Goal: Task Accomplishment & Management: Complete application form

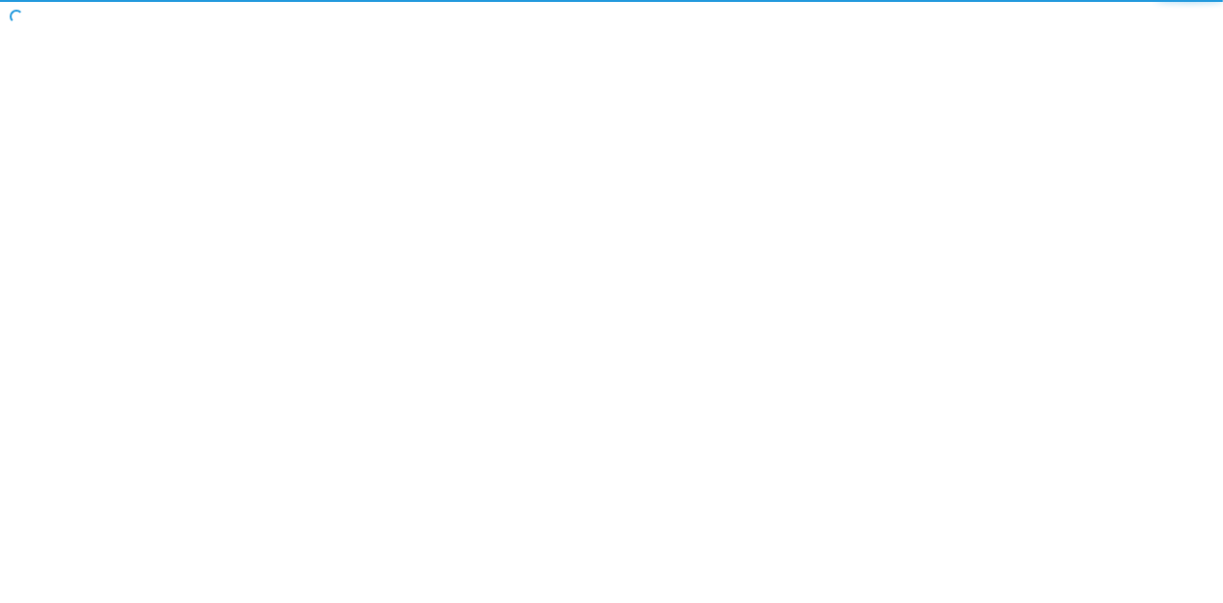
select select "20"
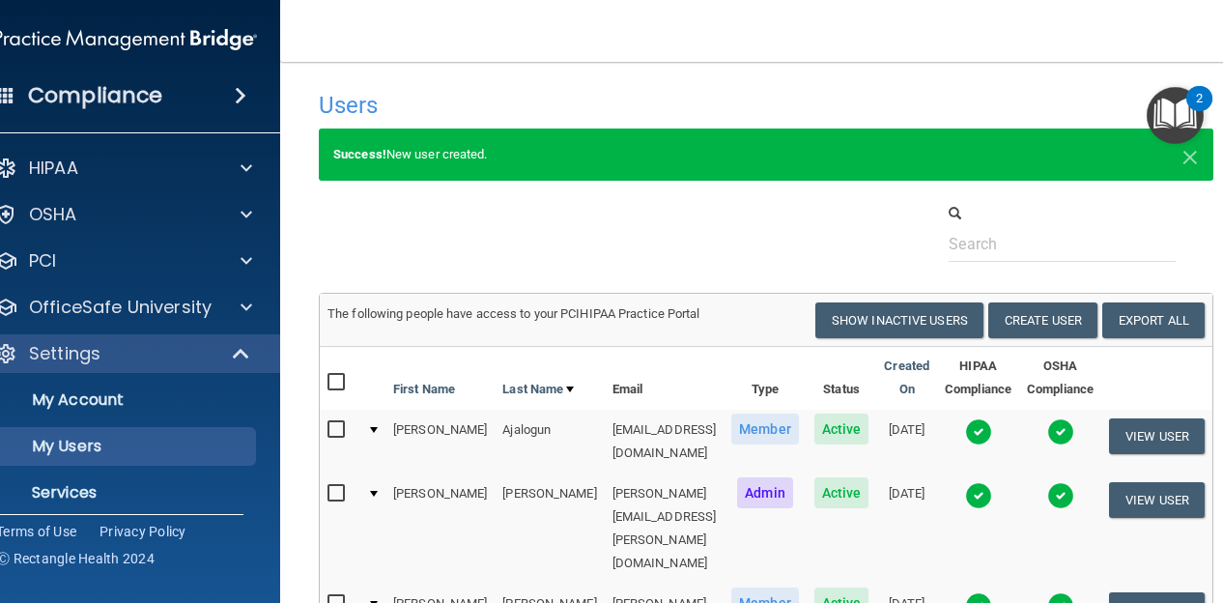
scroll to position [60, 0]
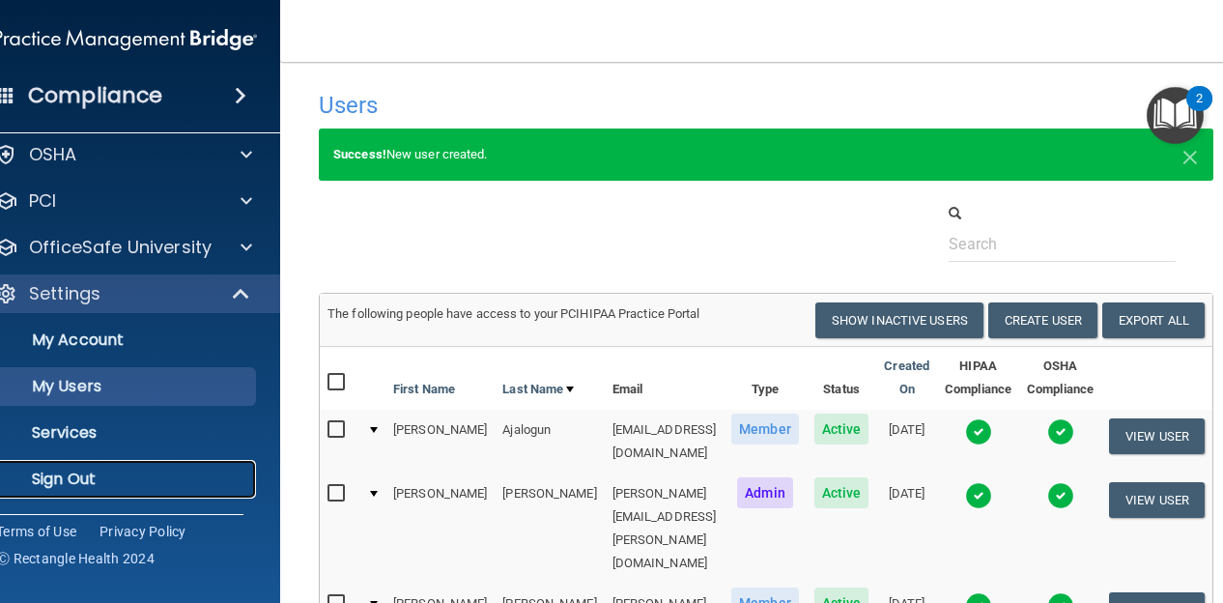
click at [95, 472] on p "Sign Out" at bounding box center [116, 479] width 264 height 19
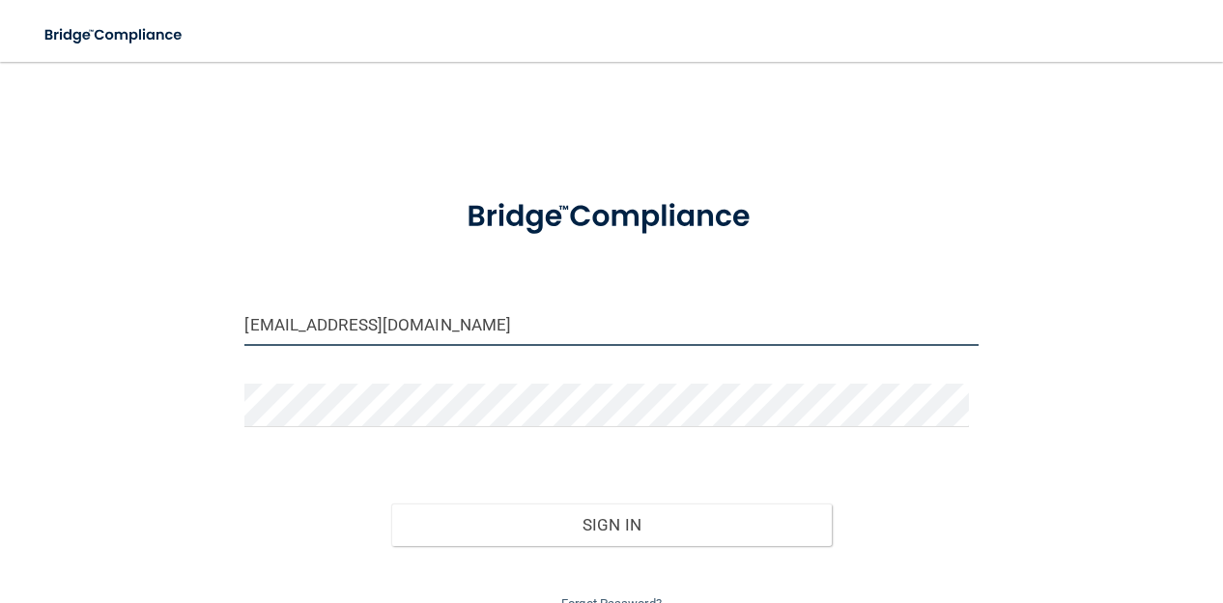
click at [300, 309] on input "[EMAIL_ADDRESS][DOMAIN_NAME]" at bounding box center [610, 323] width 733 height 43
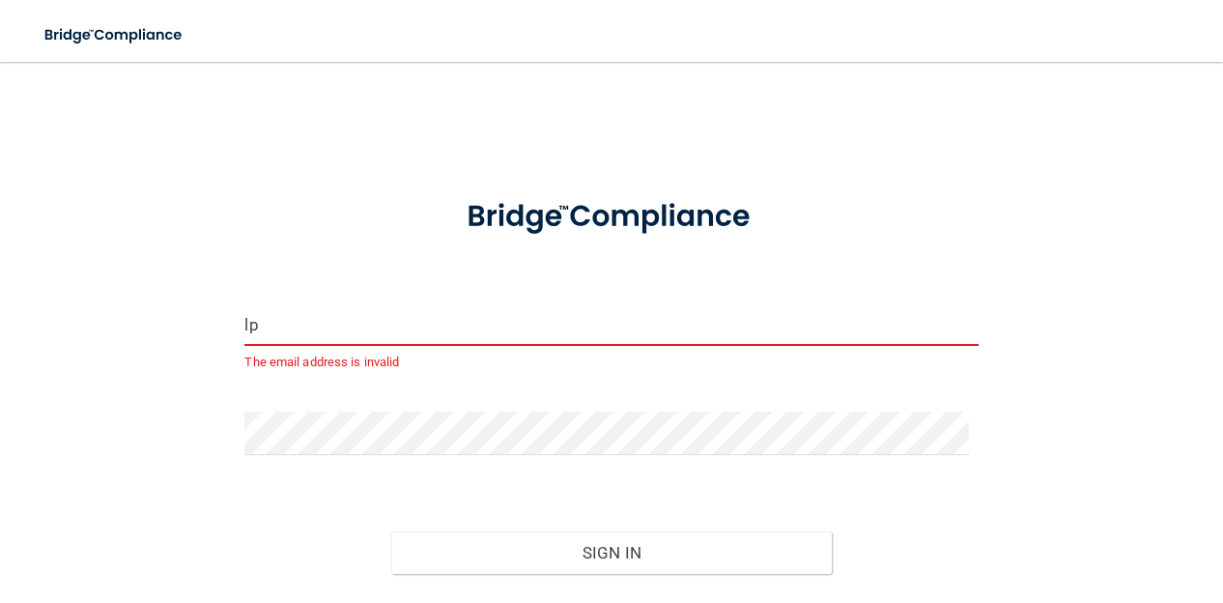
type input "[EMAIL_ADDRESS][DOMAIN_NAME]"
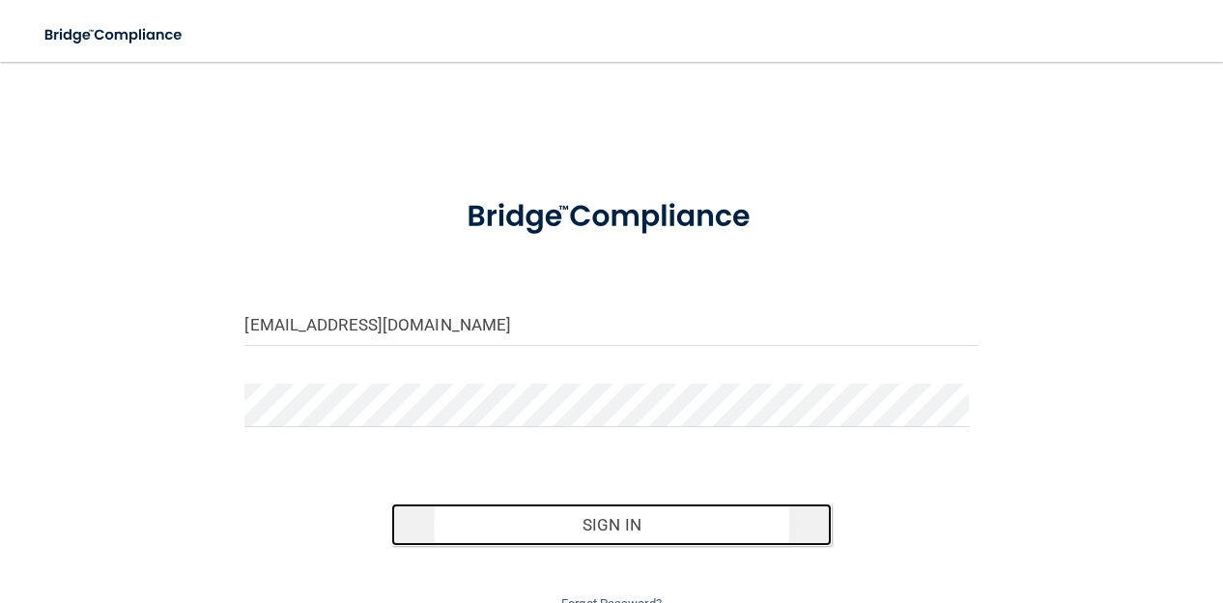
click at [503, 513] on button "Sign In" at bounding box center [611, 524] width 440 height 43
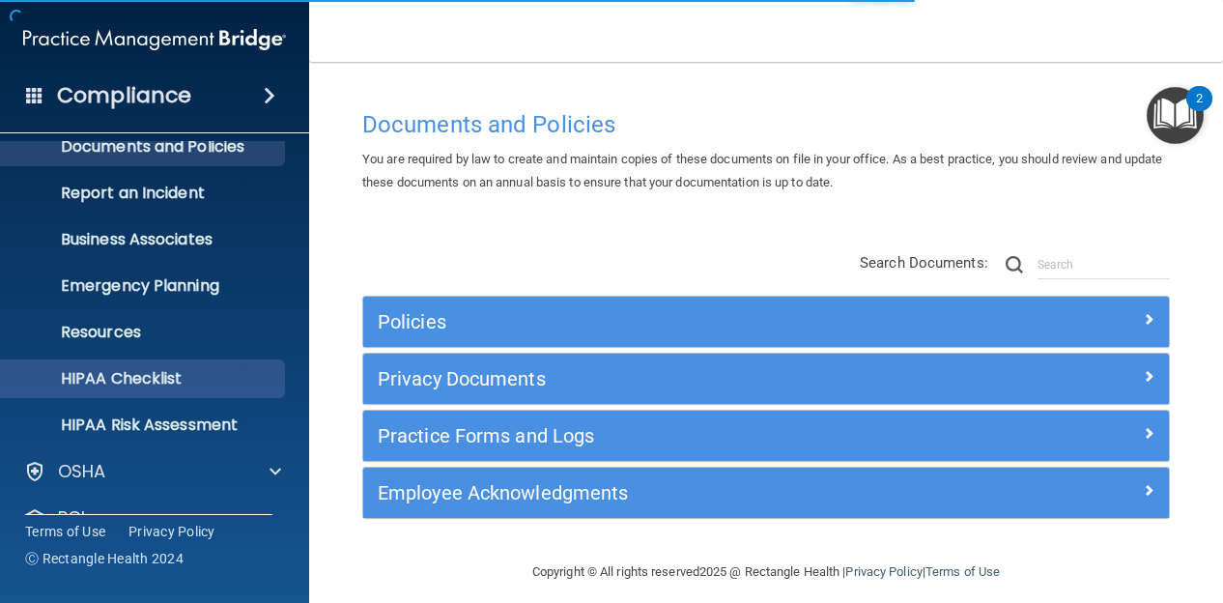
scroll to position [198, 0]
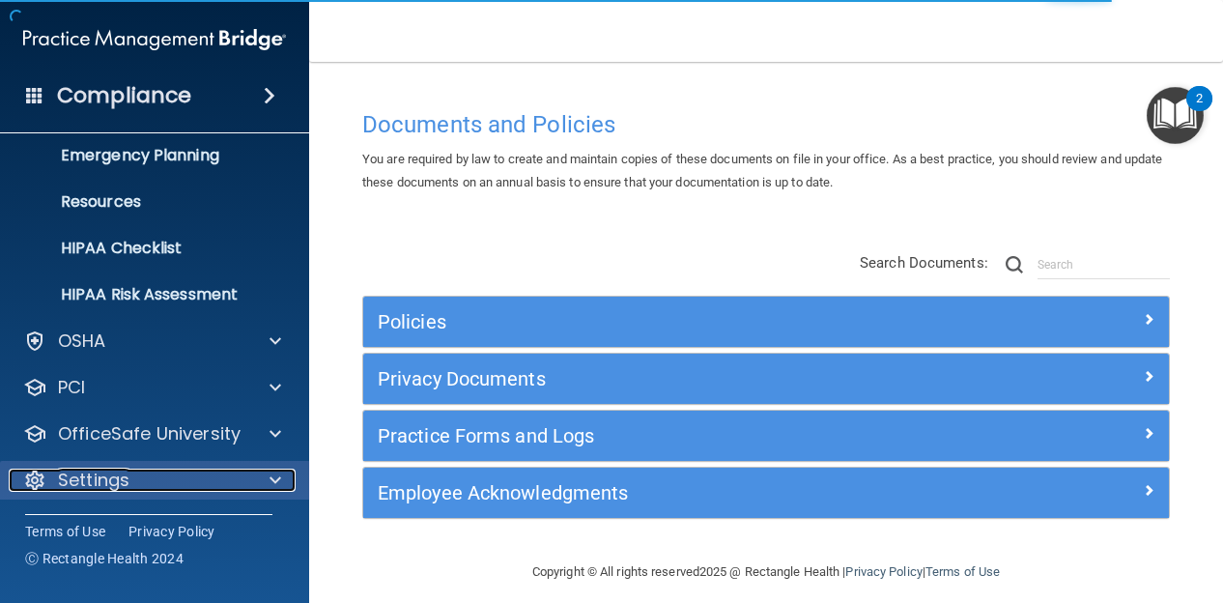
click at [271, 474] on span at bounding box center [276, 480] width 12 height 23
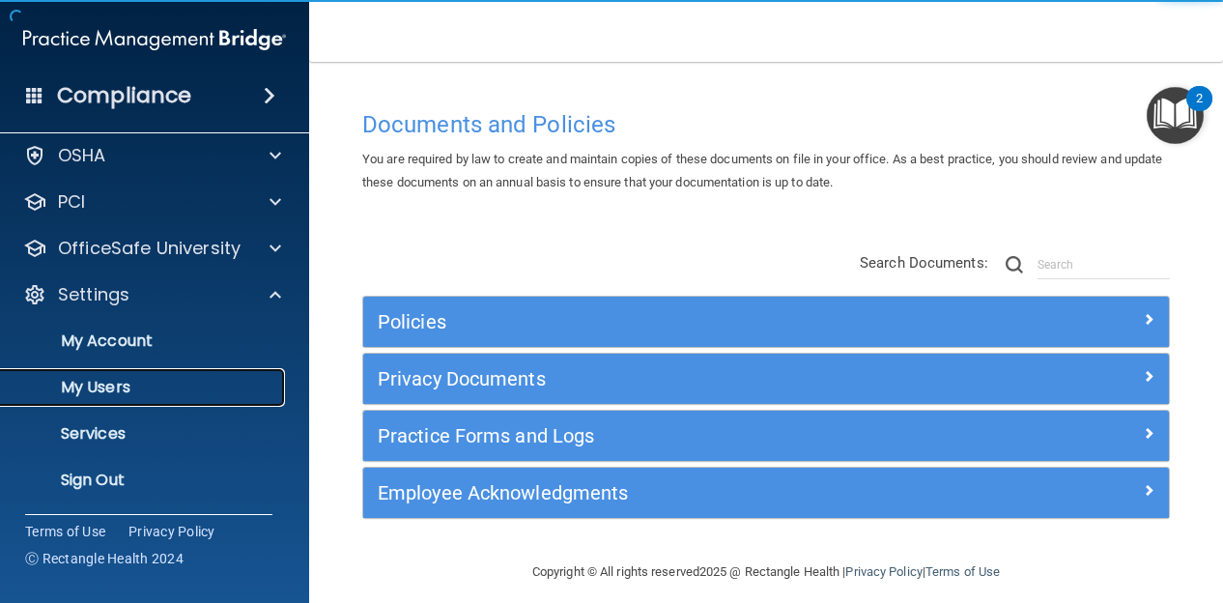
click at [201, 386] on p "My Users" at bounding box center [145, 387] width 264 height 19
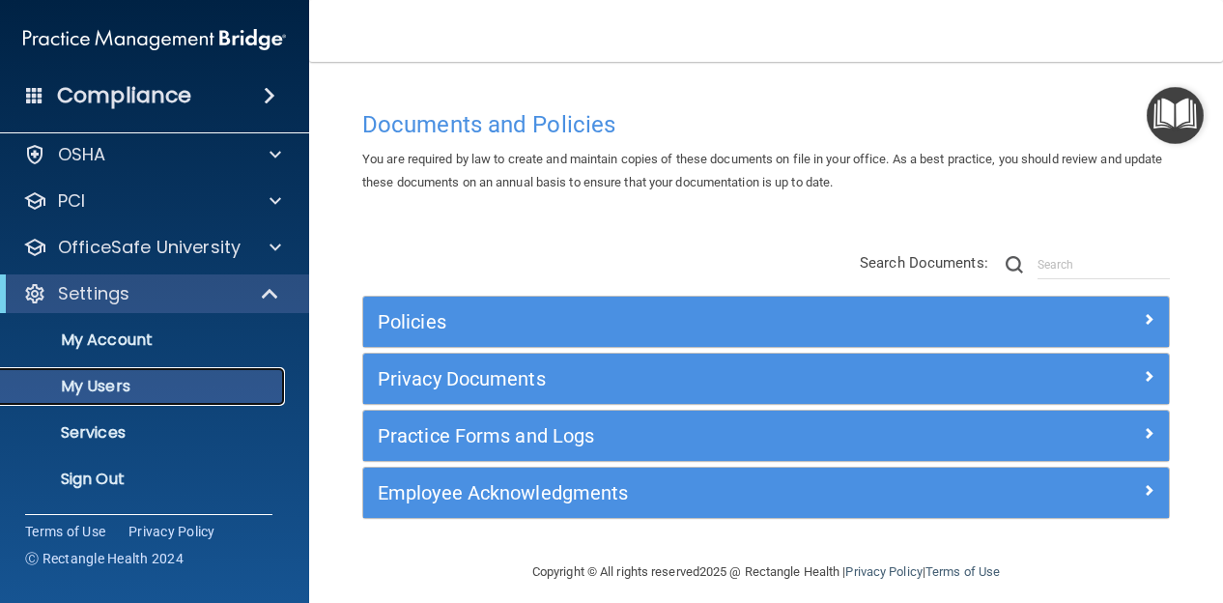
scroll to position [59, 0]
select select "20"
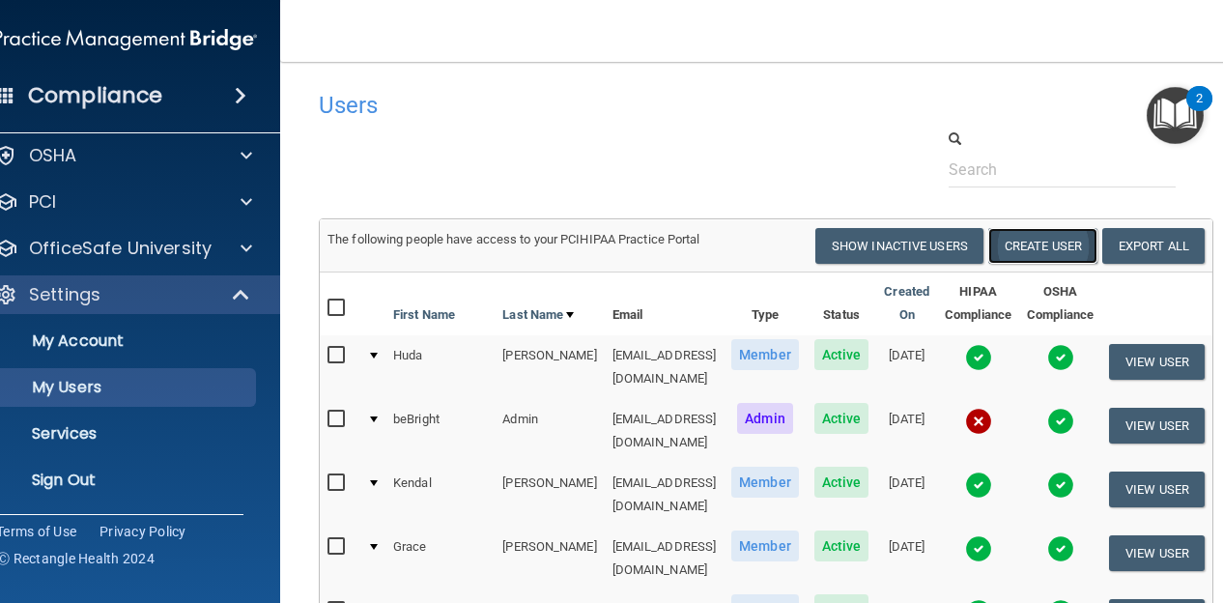
click at [1060, 252] on button "Create User" at bounding box center [1042, 246] width 109 height 36
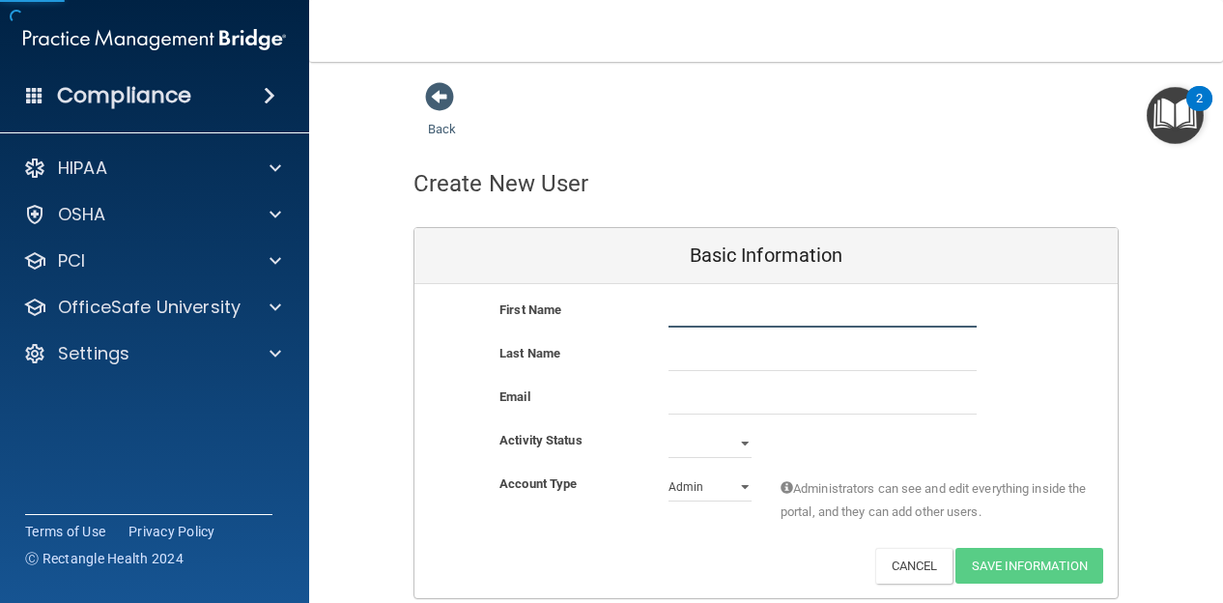
click at [677, 308] on input "text" at bounding box center [823, 313] width 308 height 29
type input "[PERSON_NAME]"
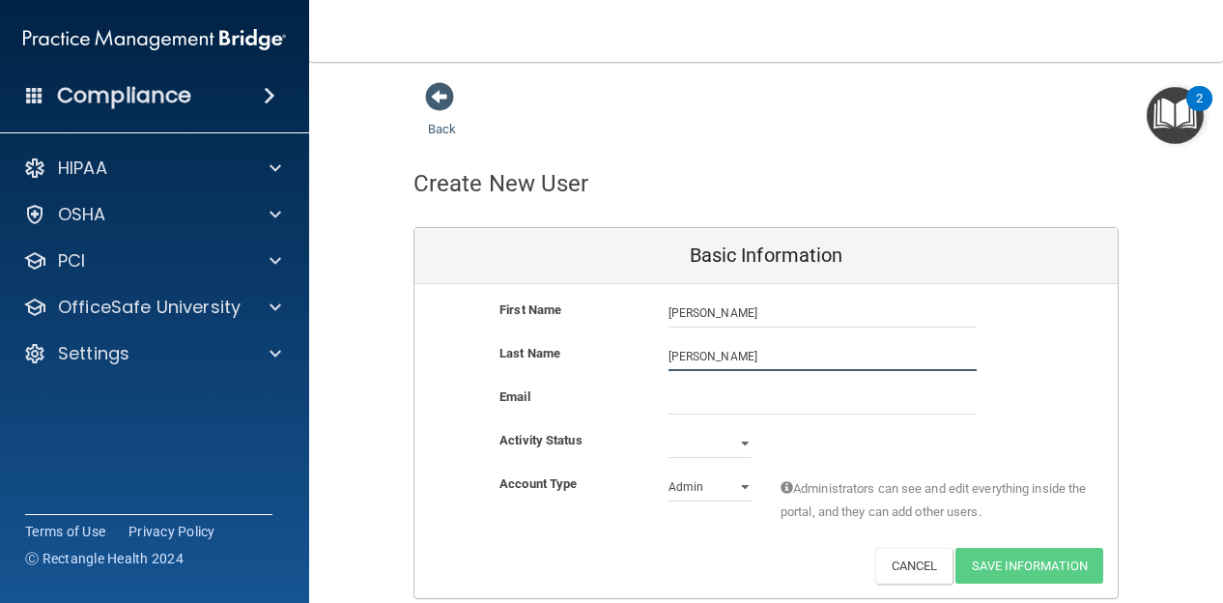
type input "[PERSON_NAME]"
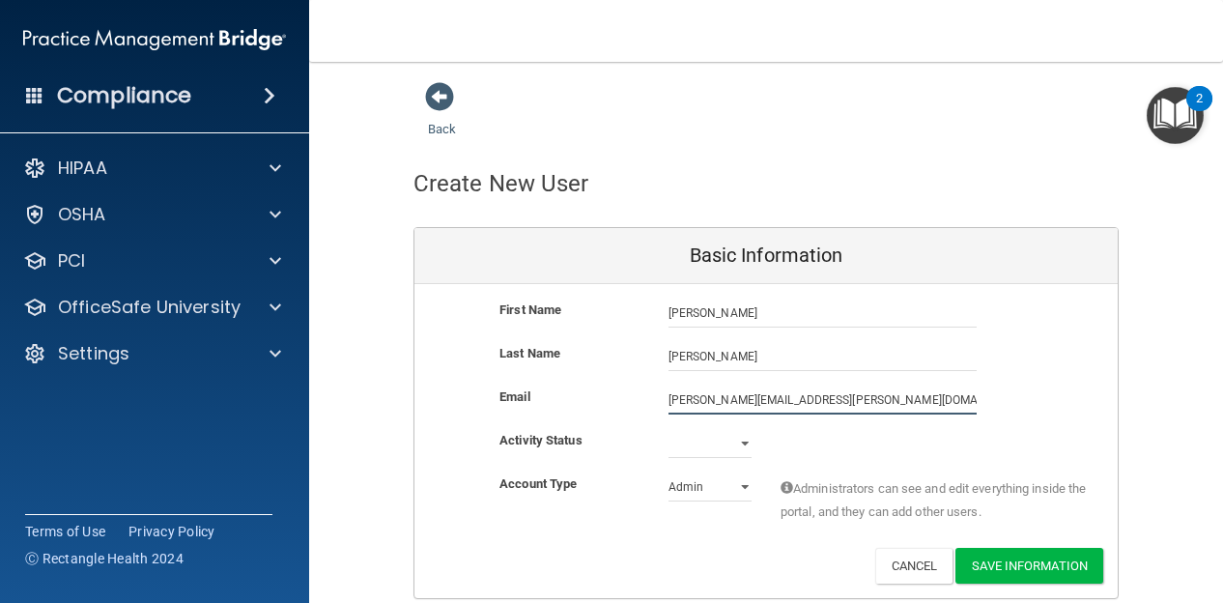
type input "[PERSON_NAME][EMAIL_ADDRESS][PERSON_NAME][DOMAIN_NAME]"
click at [691, 440] on select "Active Inactive" at bounding box center [710, 443] width 83 height 29
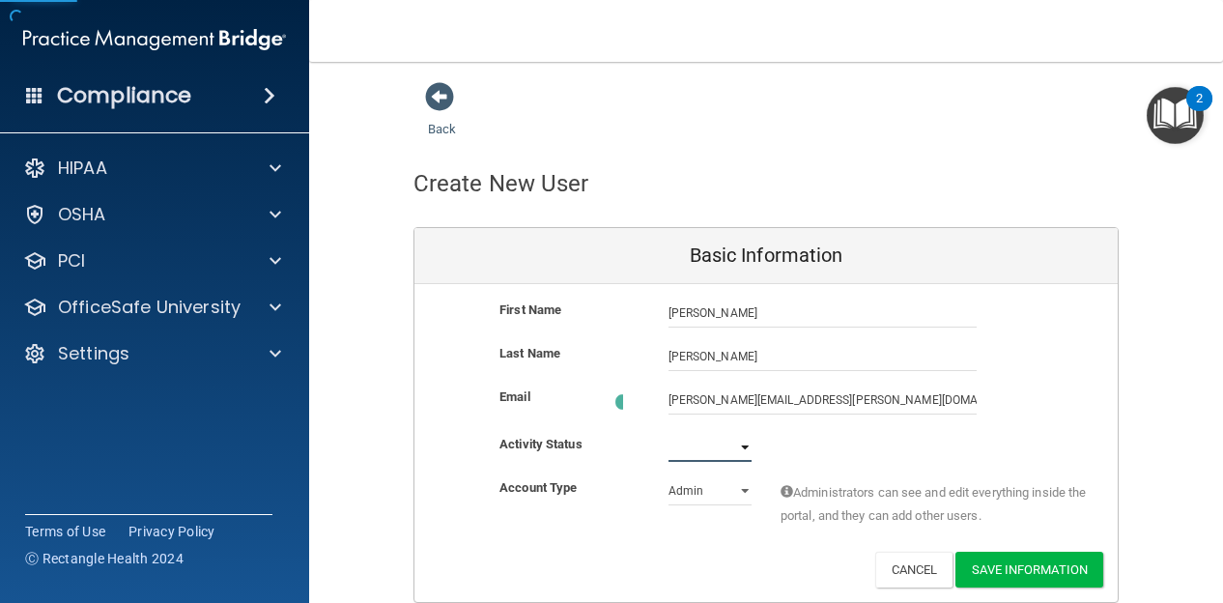
select select "active"
click at [669, 433] on select "Active Inactive" at bounding box center [710, 447] width 83 height 29
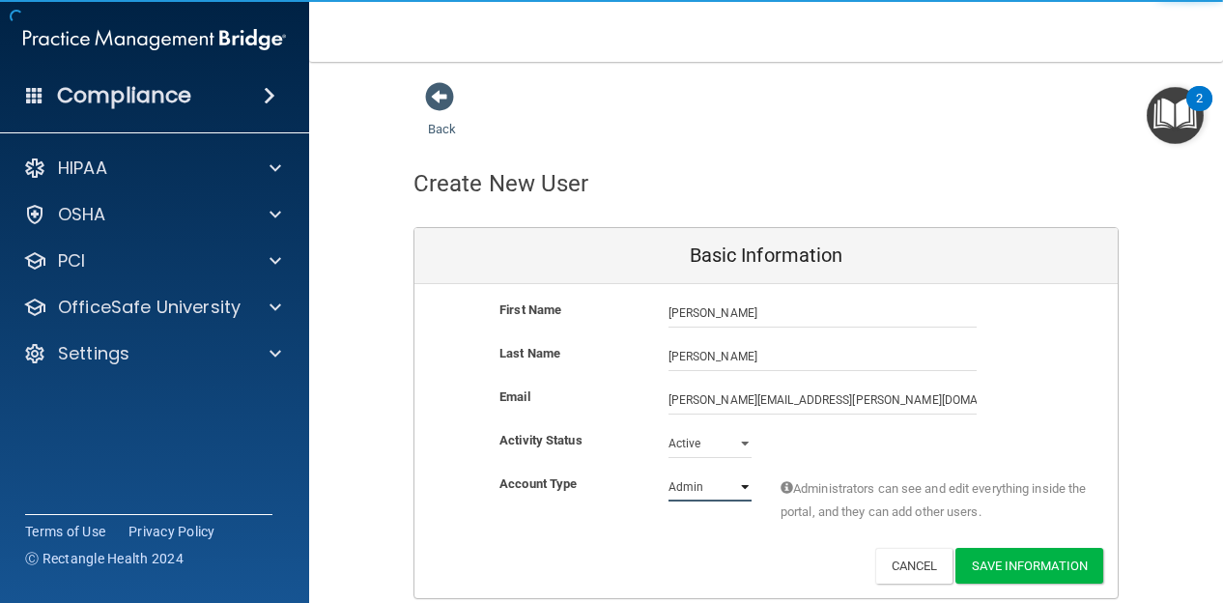
click at [708, 490] on select "Admin Member" at bounding box center [710, 486] width 83 height 29
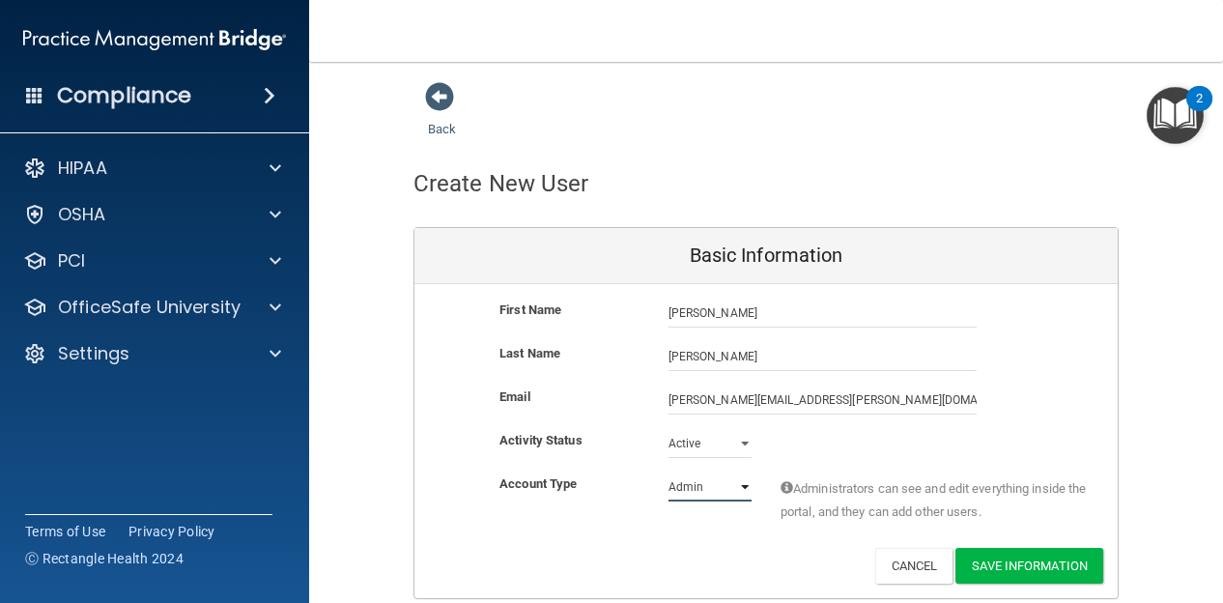
select select "practice_member"
click at [669, 472] on select "Admin Member" at bounding box center [710, 486] width 83 height 29
click at [1005, 558] on button "Save Information" at bounding box center [1029, 566] width 148 height 36
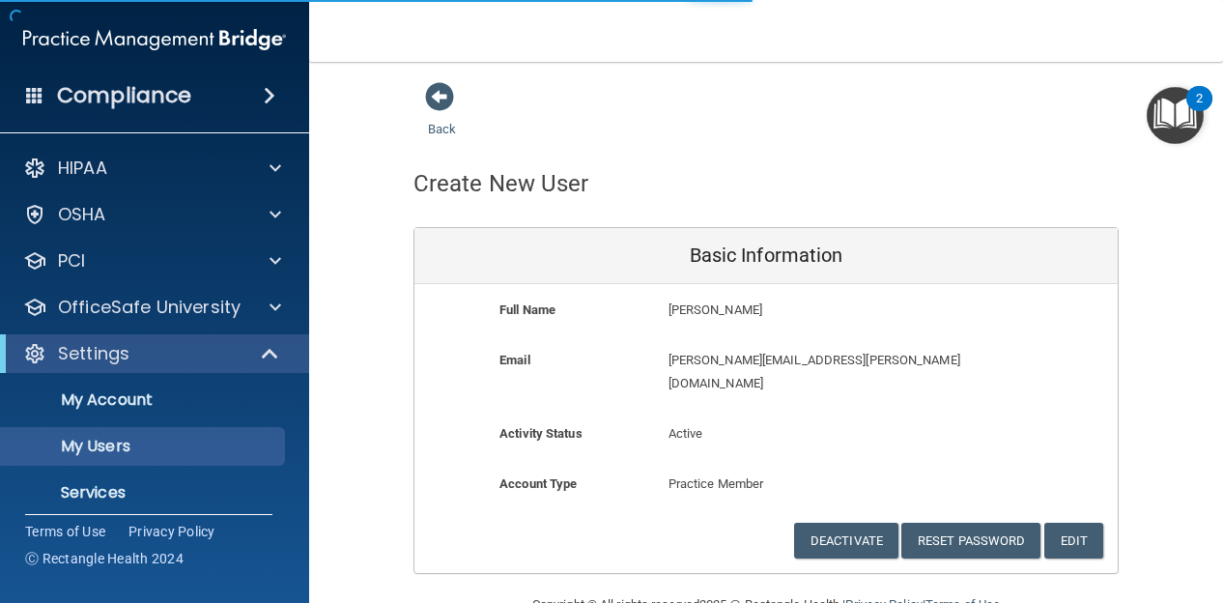
select select "20"
